Goal: Information Seeking & Learning: Check status

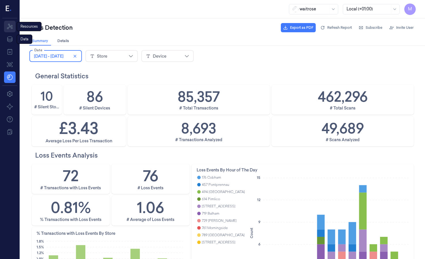
click at [10, 28] on icon at bounding box center [9, 26] width 7 height 7
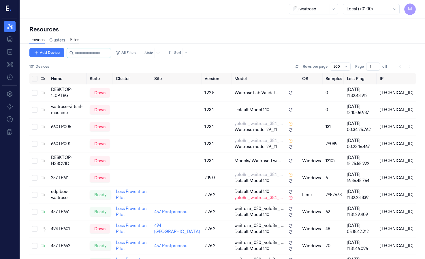
click at [76, 43] on link "Sites" at bounding box center [75, 40] width 10 height 7
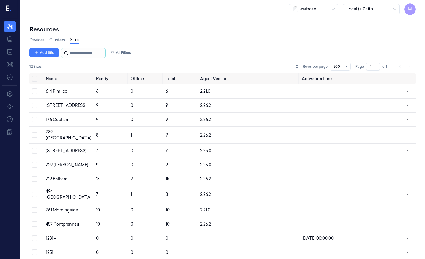
click at [93, 50] on input "string" at bounding box center [87, 52] width 35 height 9
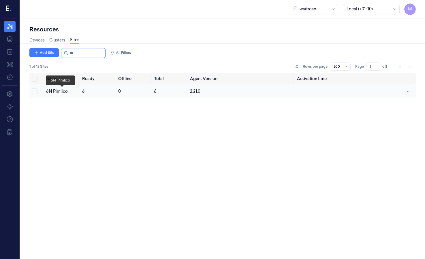
type input "***"
click at [66, 90] on div "614 Pimlico" at bounding box center [61, 92] width 31 height 6
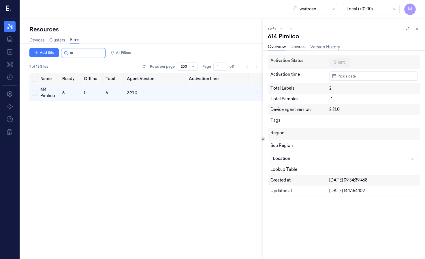
click at [301, 46] on link "Devices" at bounding box center [297, 47] width 15 height 7
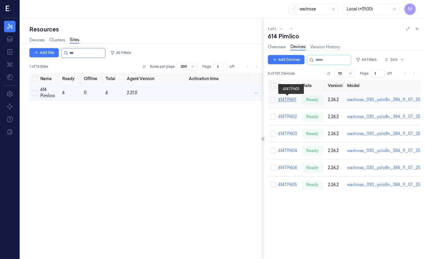
click at [288, 100] on link "614TP601" at bounding box center [287, 99] width 18 height 5
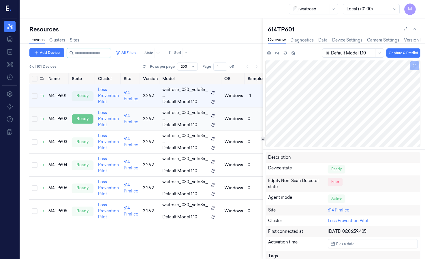
click at [84, 119] on div "ready" at bounding box center [83, 118] width 22 height 9
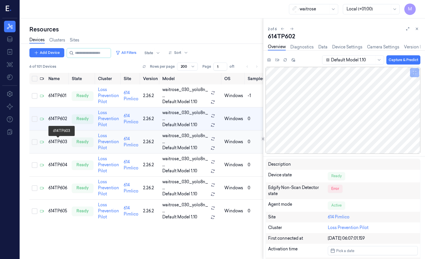
click at [61, 143] on div "614TP603" at bounding box center [57, 142] width 19 height 6
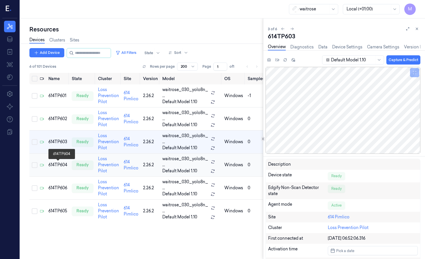
click at [62, 163] on div "614TP604" at bounding box center [57, 165] width 19 height 6
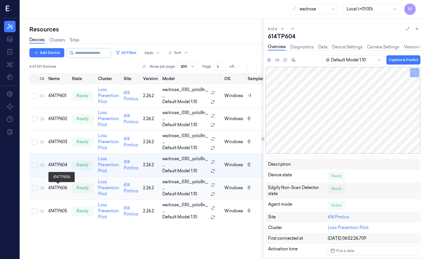
click at [62, 186] on div "614TP606" at bounding box center [57, 188] width 19 height 6
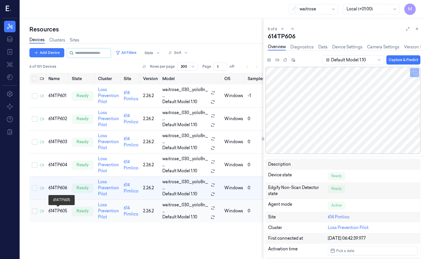
click at [58, 212] on div "614TP605" at bounding box center [57, 211] width 19 height 6
click at [81, 187] on div "ready" at bounding box center [83, 188] width 22 height 9
click at [85, 161] on div "ready" at bounding box center [83, 165] width 22 height 9
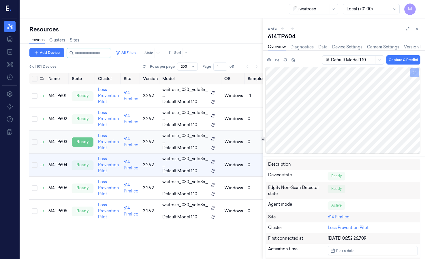
click at [87, 138] on div "ready" at bounding box center [83, 142] width 22 height 9
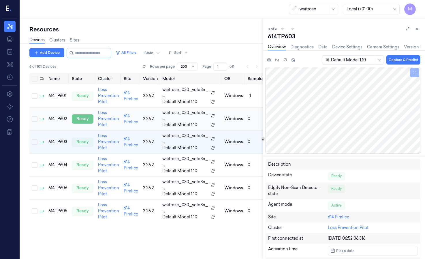
click at [84, 117] on div "ready" at bounding box center [83, 118] width 22 height 9
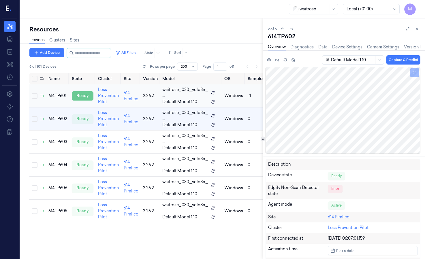
click at [83, 95] on div "ready" at bounding box center [83, 95] width 22 height 9
click at [85, 121] on div "ready" at bounding box center [83, 118] width 22 height 9
click at [84, 143] on div "ready" at bounding box center [83, 142] width 22 height 9
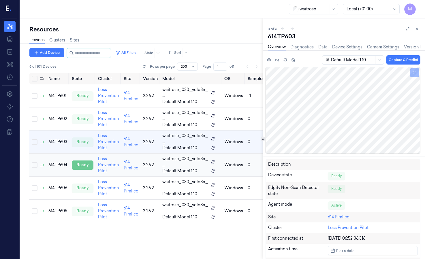
click at [84, 168] on div "ready" at bounding box center [83, 165] width 22 height 9
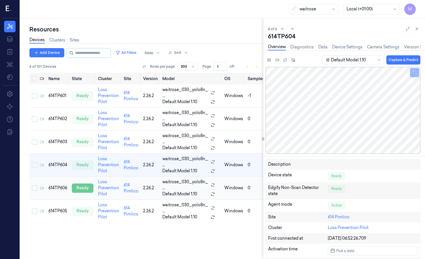
click at [86, 185] on div "ready" at bounding box center [83, 188] width 22 height 9
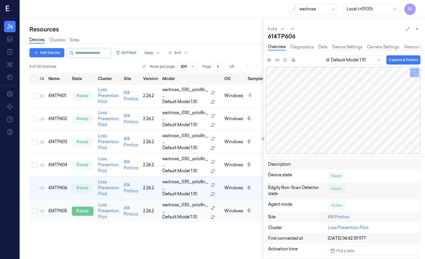
click at [83, 214] on div "ready" at bounding box center [83, 211] width 22 height 9
click at [61, 187] on div "614TP606" at bounding box center [57, 188] width 19 height 6
click at [82, 164] on div "ready" at bounding box center [83, 165] width 22 height 9
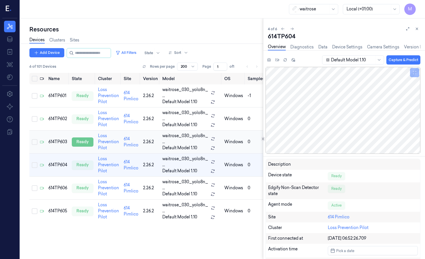
click at [85, 140] on div "ready" at bounding box center [83, 142] width 22 height 9
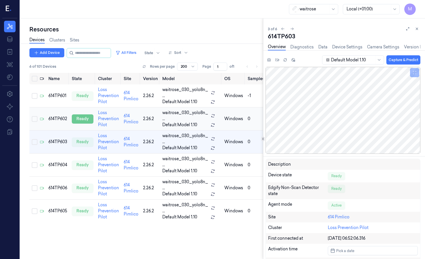
click at [83, 119] on div "ready" at bounding box center [83, 118] width 22 height 9
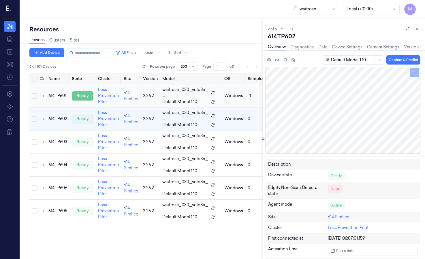
click at [83, 96] on div "ready" at bounding box center [83, 95] width 22 height 9
click at [86, 119] on div "ready" at bounding box center [83, 118] width 22 height 9
click at [84, 144] on div "ready" at bounding box center [83, 142] width 22 height 9
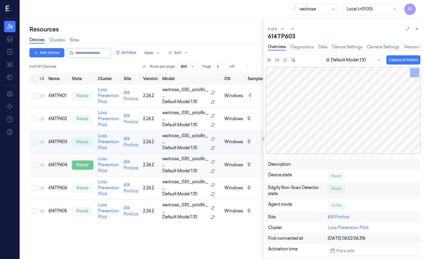
click at [83, 161] on div "ready" at bounding box center [83, 165] width 22 height 9
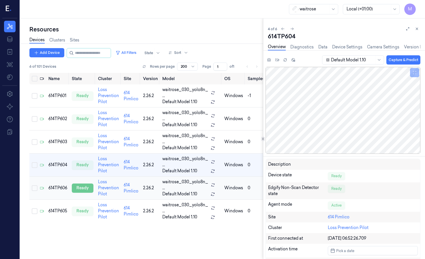
click at [83, 187] on div "ready" at bounding box center [83, 188] width 22 height 9
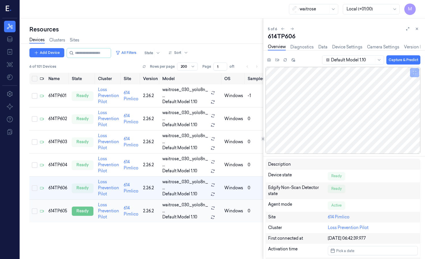
click at [84, 213] on div "ready" at bounding box center [83, 211] width 22 height 9
click at [84, 187] on div "ready" at bounding box center [83, 188] width 22 height 9
click at [85, 166] on div "ready" at bounding box center [83, 165] width 22 height 9
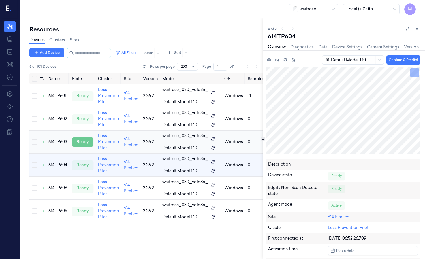
click at [85, 142] on div "ready" at bounding box center [83, 142] width 22 height 9
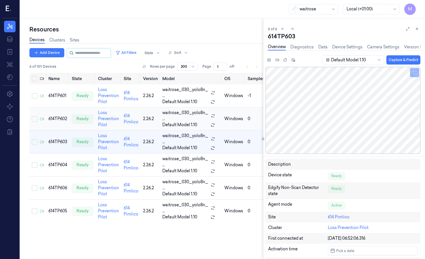
click at [85, 125] on td "ready" at bounding box center [83, 119] width 26 height 23
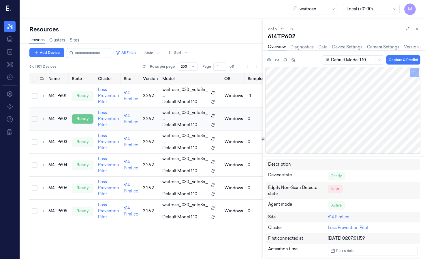
click at [87, 118] on div "ready" at bounding box center [83, 118] width 22 height 9
click at [90, 97] on div "ready" at bounding box center [83, 95] width 22 height 9
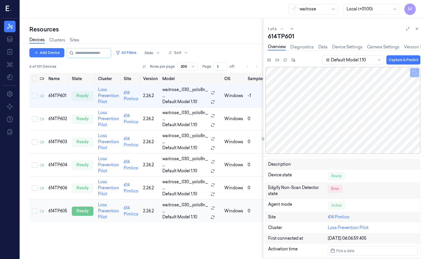
click at [89, 214] on div "ready" at bounding box center [83, 211] width 22 height 9
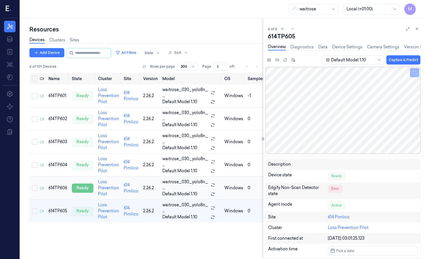
click at [82, 187] on div "ready" at bounding box center [83, 188] width 22 height 9
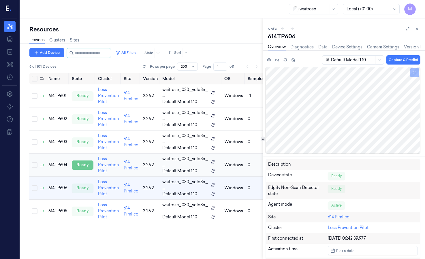
click at [85, 163] on div "ready" at bounding box center [83, 165] width 22 height 9
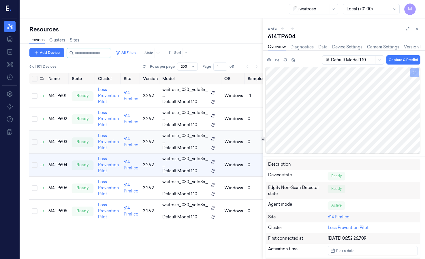
click at [78, 137] on td "ready" at bounding box center [83, 142] width 26 height 23
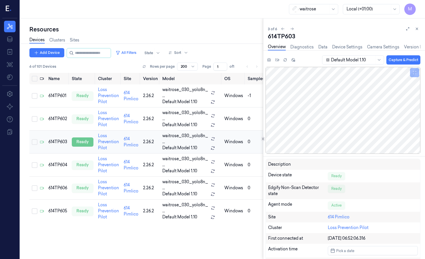
click at [78, 139] on div "ready" at bounding box center [83, 142] width 22 height 9
click at [84, 120] on div "ready" at bounding box center [83, 118] width 22 height 9
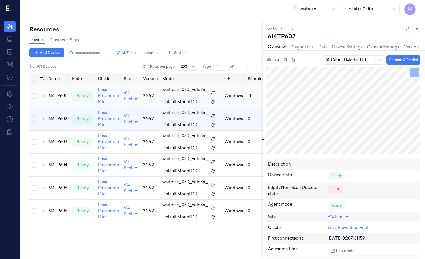
click at [85, 104] on td "ready" at bounding box center [83, 96] width 26 height 23
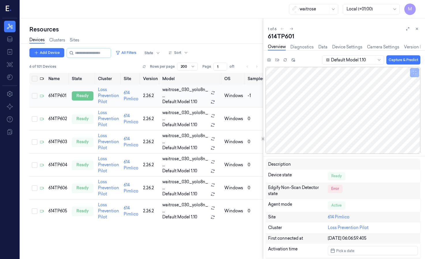
click at [87, 98] on div "ready" at bounding box center [83, 95] width 22 height 9
click at [83, 120] on div "ready" at bounding box center [83, 118] width 22 height 9
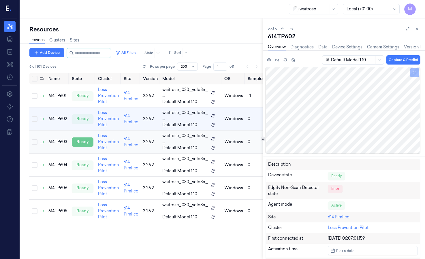
click at [84, 142] on div "ready" at bounding box center [83, 142] width 22 height 9
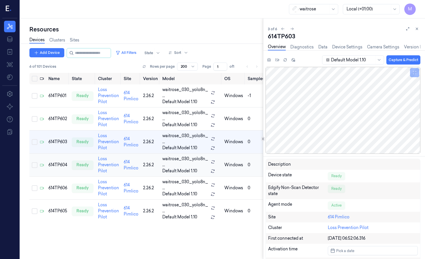
click at [83, 159] on td "ready" at bounding box center [83, 165] width 26 height 23
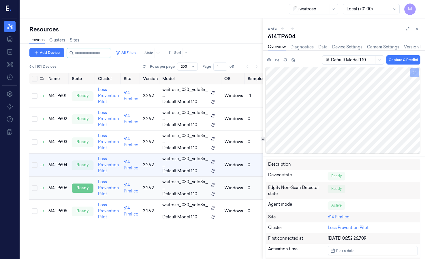
click at [85, 190] on div "ready" at bounding box center [83, 188] width 22 height 9
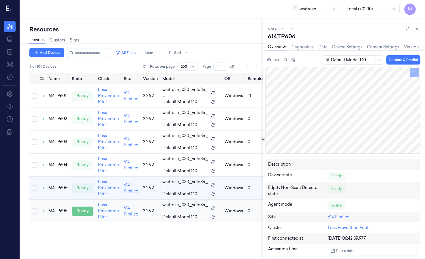
click at [84, 209] on div "ready" at bounding box center [83, 211] width 22 height 9
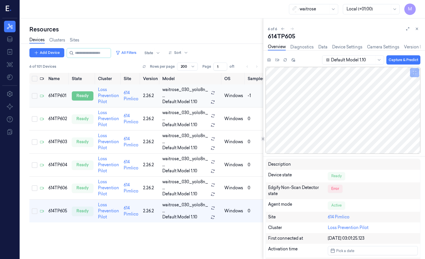
click at [82, 91] on div "ready" at bounding box center [83, 95] width 22 height 9
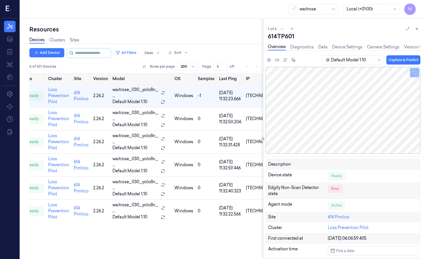
scroll to position [0, 57]
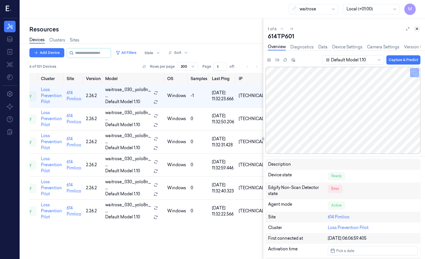
click at [419, 29] on icon at bounding box center [417, 29] width 4 height 4
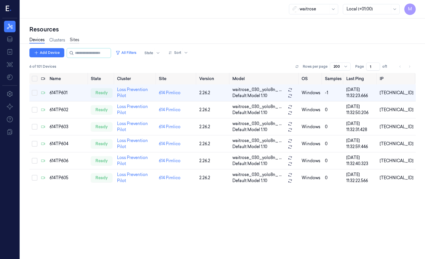
click at [78, 40] on link "Sites" at bounding box center [75, 40] width 10 height 7
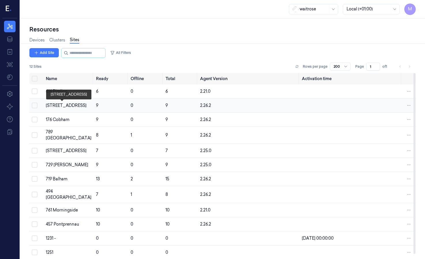
click at [57, 105] on div "[STREET_ADDRESS]" at bounding box center [69, 106] width 46 height 6
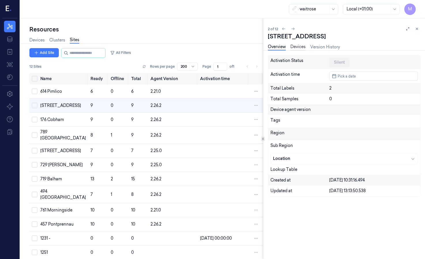
click at [300, 47] on link "Devices" at bounding box center [297, 47] width 15 height 7
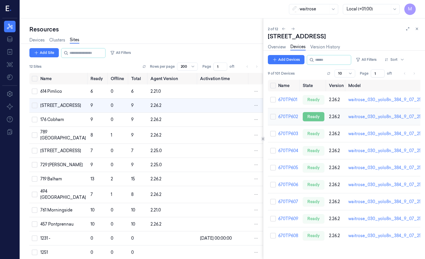
click at [308, 113] on div "ready" at bounding box center [314, 116] width 22 height 9
click at [51, 104] on div "[STREET_ADDRESS]" at bounding box center [63, 106] width 46 height 6
click at [91, 104] on span "9" at bounding box center [92, 105] width 2 height 5
click at [315, 99] on div "ready" at bounding box center [314, 99] width 22 height 9
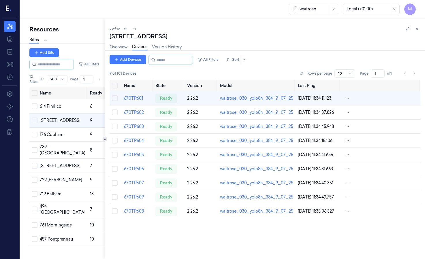
click at [105, 108] on div at bounding box center [105, 138] width 0 height 241
click at [136, 99] on link "670TP601" at bounding box center [133, 98] width 19 height 5
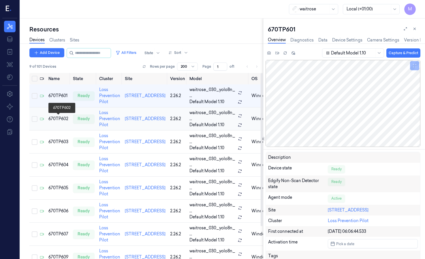
click at [61, 119] on div "670TP602" at bounding box center [58, 119] width 20 height 6
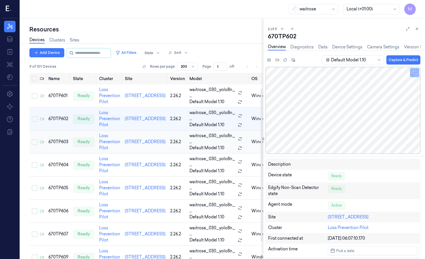
scroll to position [29, 0]
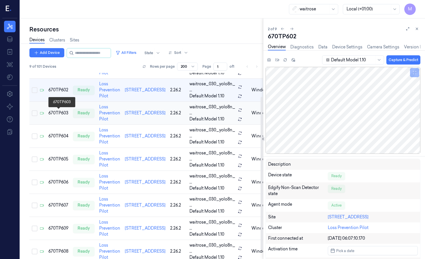
click at [60, 112] on div "670TP603" at bounding box center [58, 113] width 20 height 6
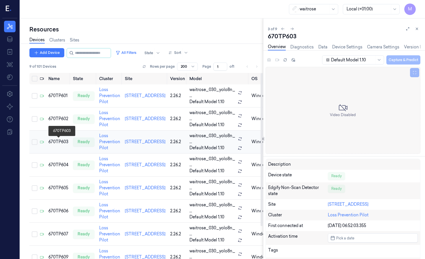
click at [60, 140] on div "670TP603" at bounding box center [58, 142] width 20 height 6
click at [84, 142] on div "ready" at bounding box center [84, 142] width 22 height 9
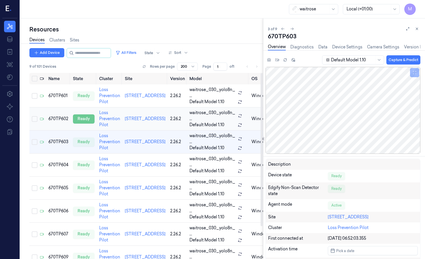
click at [89, 121] on div "ready" at bounding box center [84, 118] width 22 height 9
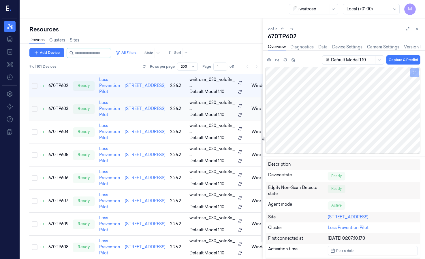
scroll to position [40, 0]
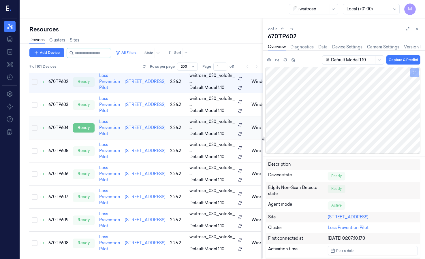
click at [87, 127] on div "ready" at bounding box center [84, 127] width 22 height 9
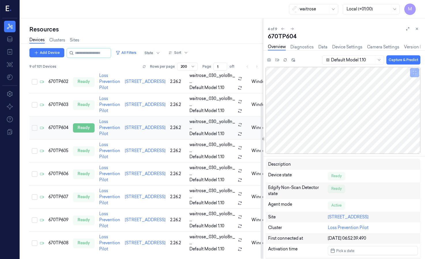
scroll to position [40, 0]
click at [89, 170] on div "ready" at bounding box center [84, 174] width 22 height 9
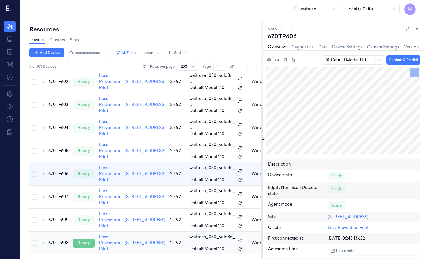
click at [85, 240] on div "ready" at bounding box center [84, 243] width 22 height 9
click at [417, 29] on icon at bounding box center [417, 29] width 4 height 4
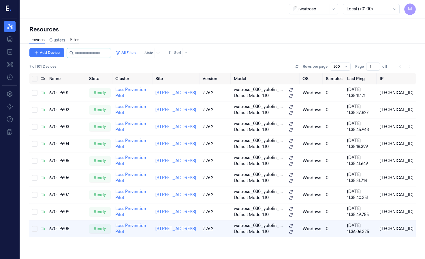
click at [75, 39] on link "Sites" at bounding box center [75, 40] width 10 height 7
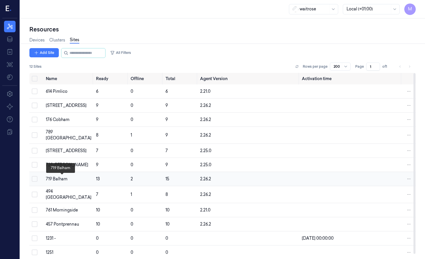
click at [59, 179] on div "719 Balham" at bounding box center [69, 179] width 46 height 6
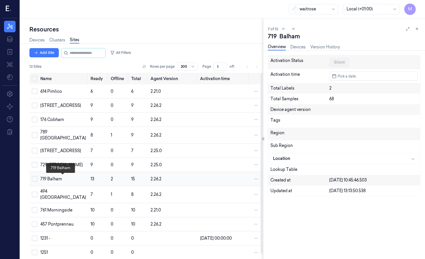
scroll to position [5, 0]
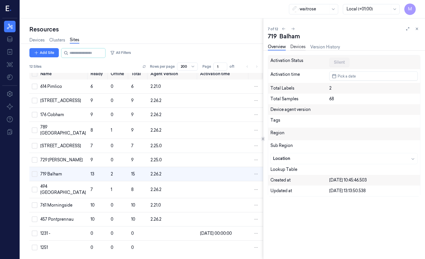
click at [301, 45] on link "Devices" at bounding box center [297, 47] width 15 height 7
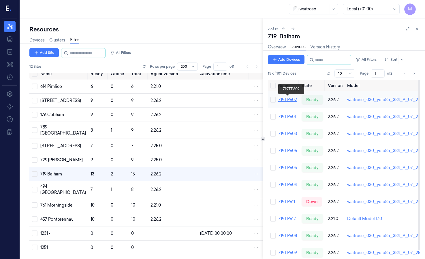
click at [288, 100] on link "719TP602" at bounding box center [287, 99] width 19 height 5
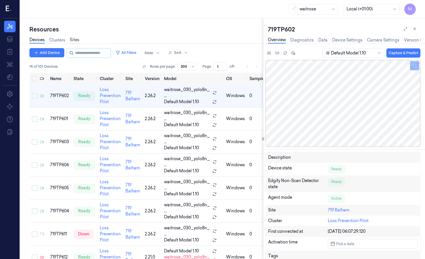
click at [76, 40] on link "Sites" at bounding box center [75, 40] width 10 height 7
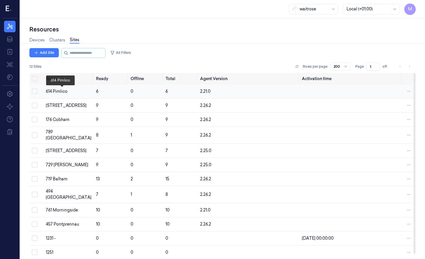
click at [64, 91] on div "614 Pimlico" at bounding box center [69, 92] width 46 height 6
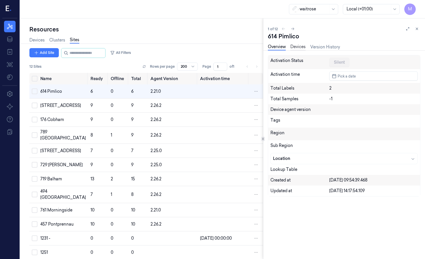
click at [302, 47] on link "Devices" at bounding box center [297, 47] width 15 height 7
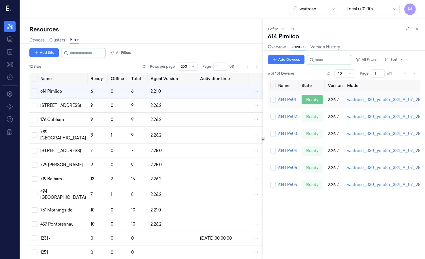
click at [311, 100] on div "ready" at bounding box center [313, 99] width 22 height 9
click at [288, 99] on link "614TP601" at bounding box center [287, 99] width 18 height 5
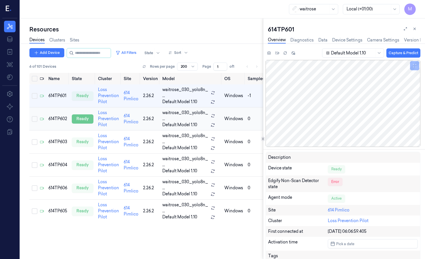
click at [85, 119] on div "ready" at bounding box center [83, 118] width 22 height 9
